Goal: Obtain resource: Download file/media

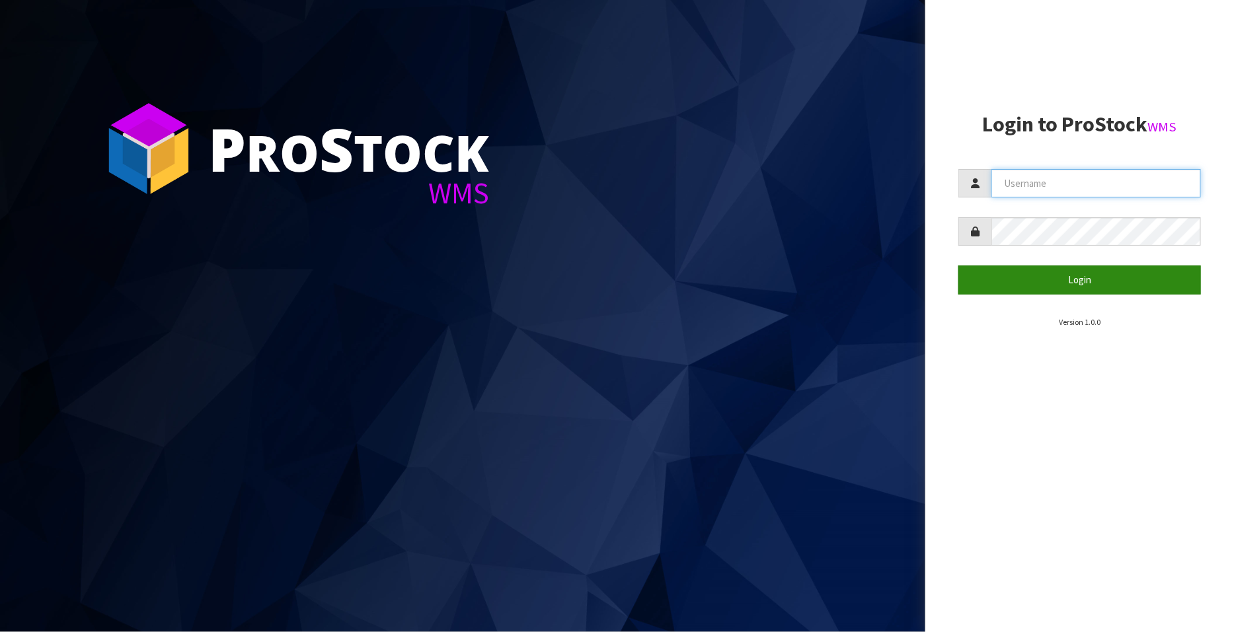
type input "FLOWAPAC"
click at [1104, 277] on button "Login" at bounding box center [1079, 280] width 242 height 28
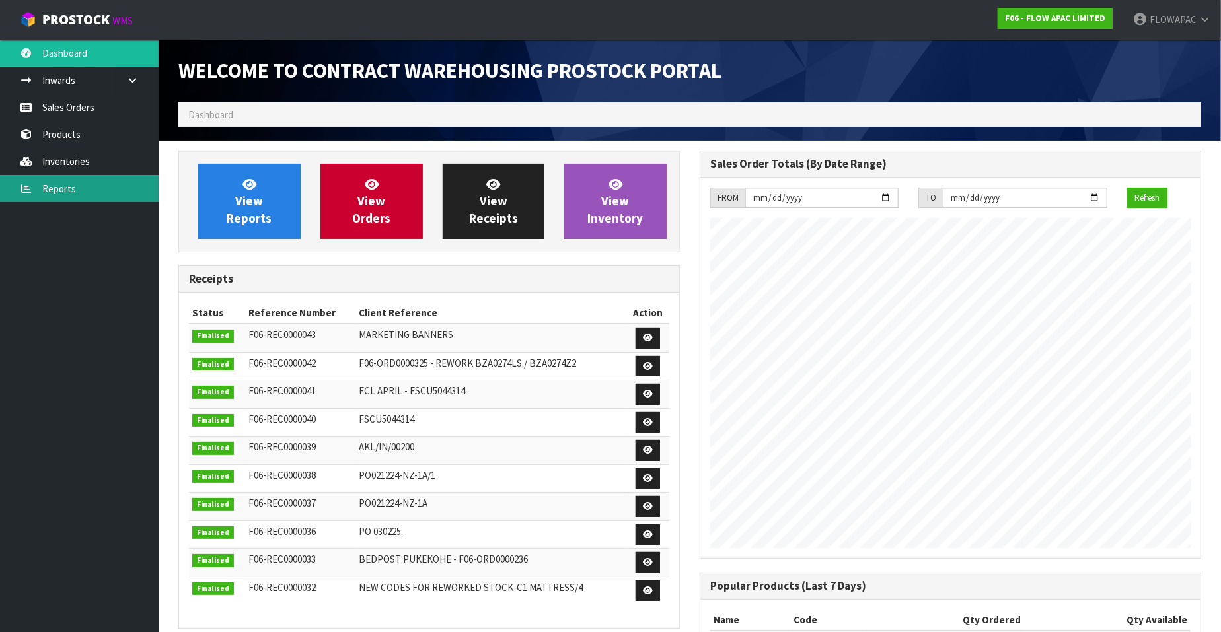
scroll to position [730, 521]
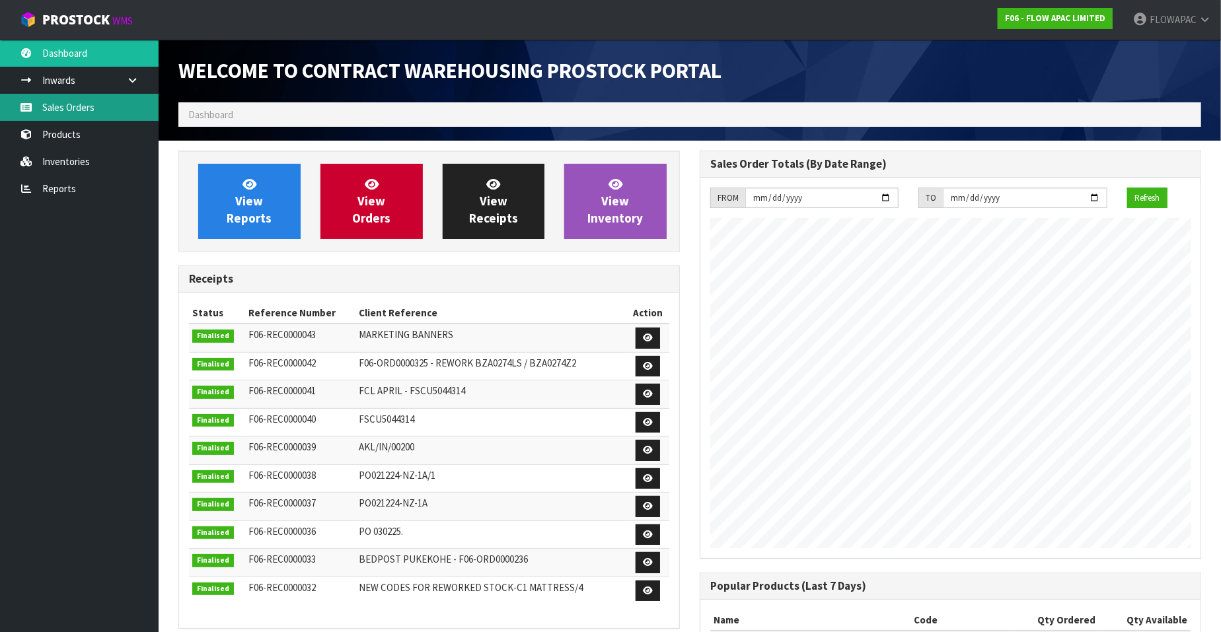
click at [96, 107] on link "Sales Orders" at bounding box center [79, 107] width 159 height 27
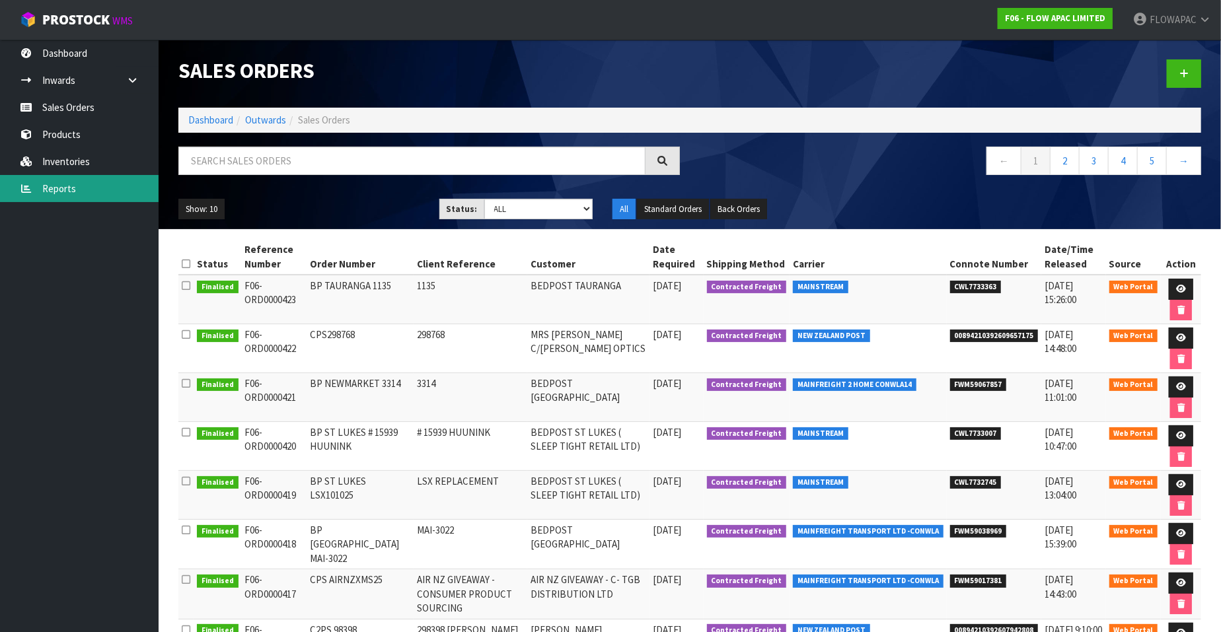
click at [64, 184] on link "Reports" at bounding box center [79, 188] width 159 height 27
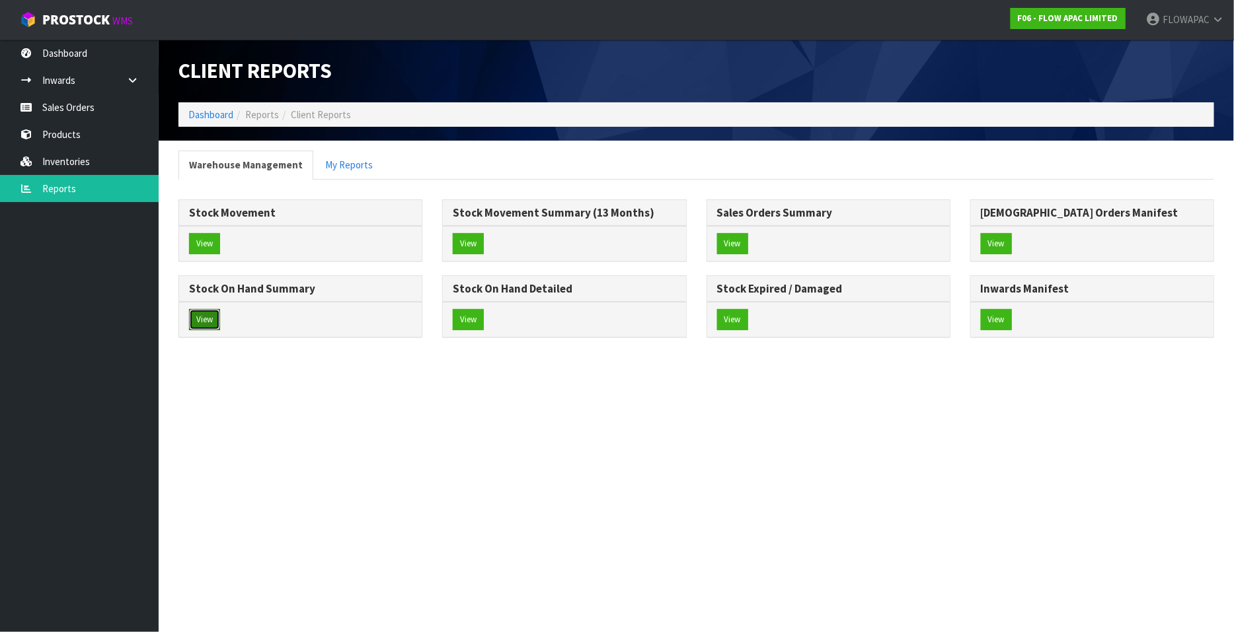
click at [210, 319] on button "View" at bounding box center [204, 319] width 31 height 21
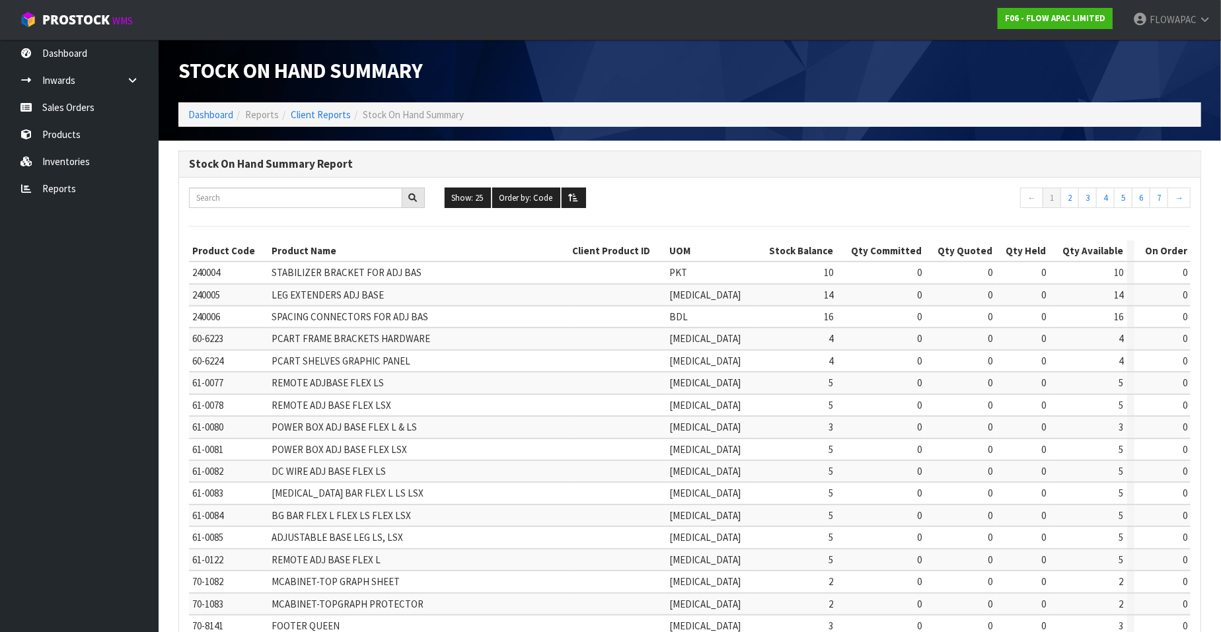
scroll to position [278, 0]
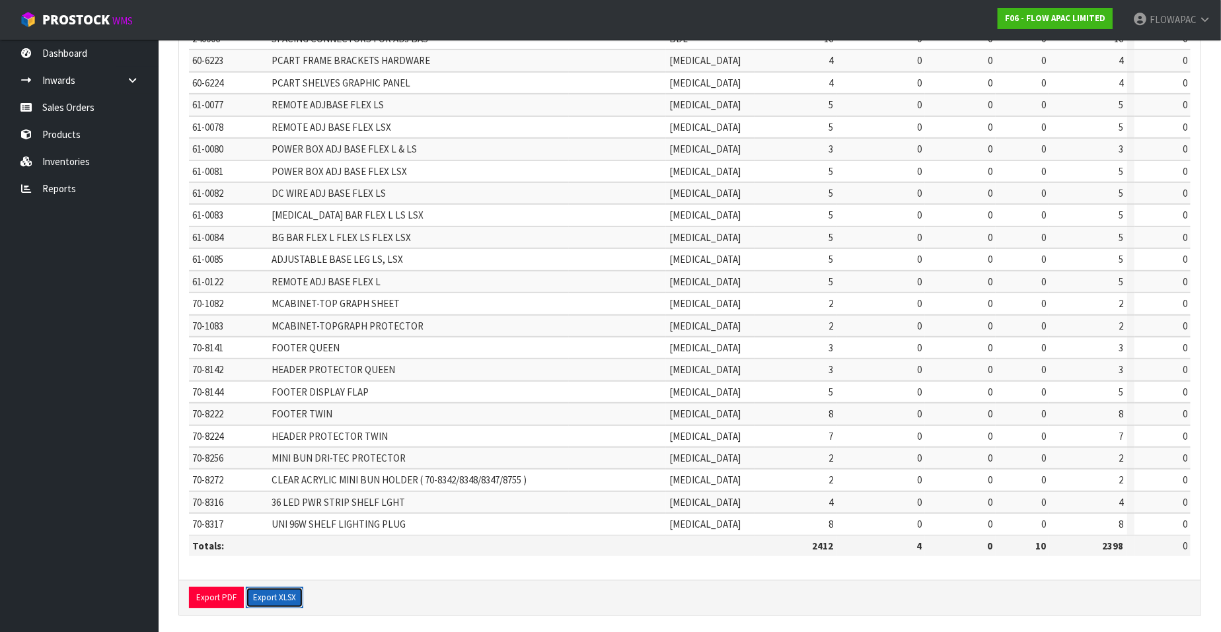
click at [270, 587] on button "Export XLSX" at bounding box center [274, 597] width 57 height 21
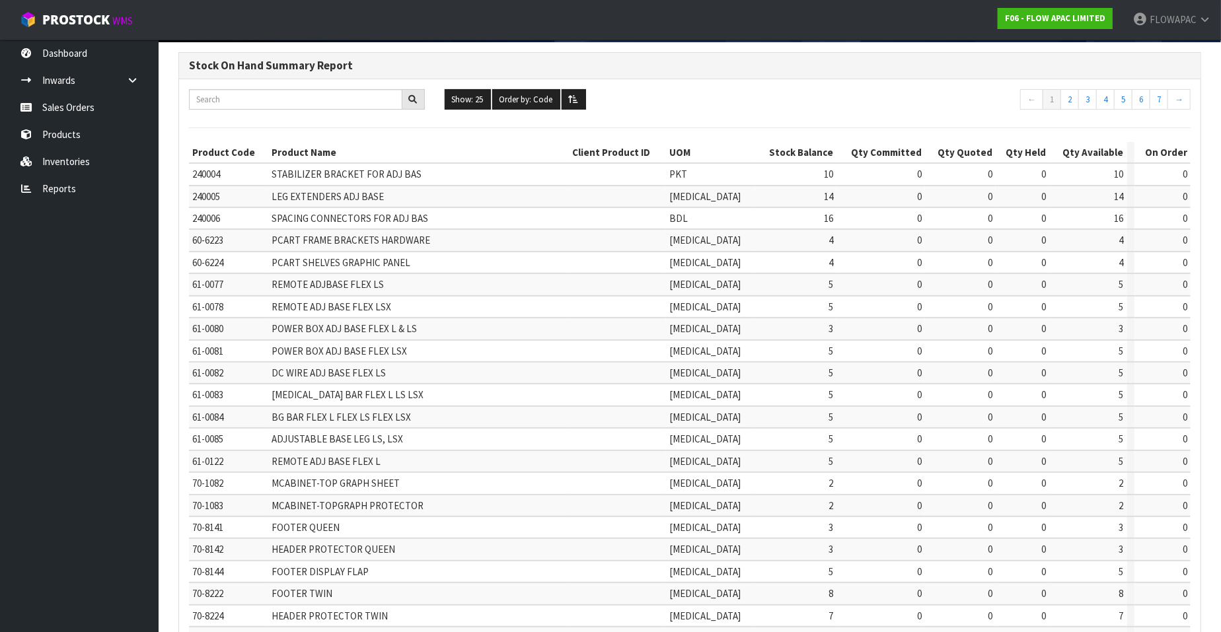
scroll to position [0, 0]
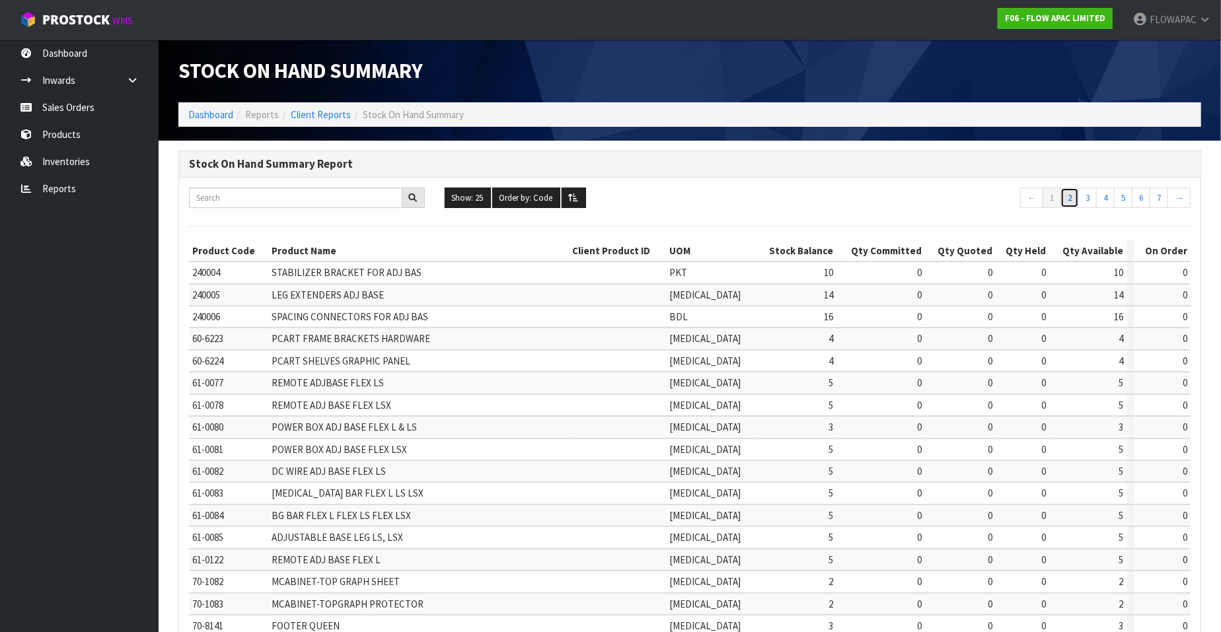
click at [1074, 197] on link "2" at bounding box center [1069, 198] width 19 height 21
